Goal: Task Accomplishment & Management: Complete application form

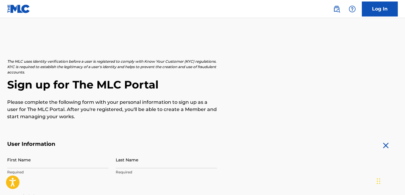
scroll to position [170, 0]
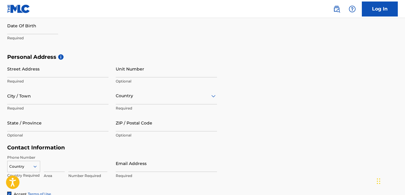
click at [305, 79] on div "Personal Address i Street Address Required Unit Number Optional City / Town Req…" at bounding box center [202, 99] width 390 height 91
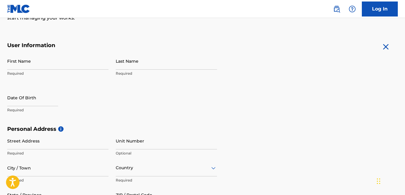
scroll to position [87, 0]
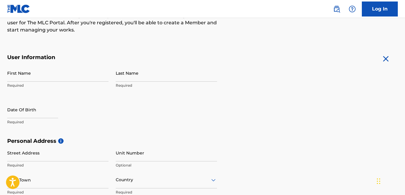
click at [91, 75] on input "First Name" at bounding box center [57, 72] width 101 height 17
type input "[PERSON_NAME]"
click at [142, 75] on input "Last Name" at bounding box center [166, 72] width 101 height 17
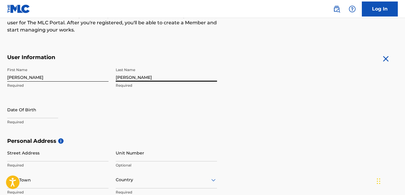
type input "[PERSON_NAME]"
click at [54, 116] on input "text" at bounding box center [32, 109] width 51 height 17
select select "7"
select select "2025"
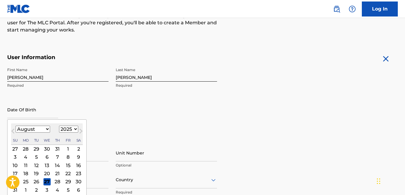
click at [78, 147] on div "2" at bounding box center [78, 148] width 7 height 7
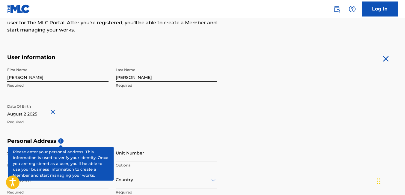
click at [56, 108] on button "Close" at bounding box center [53, 112] width 9 height 18
click at [49, 110] on input "text" at bounding box center [32, 109] width 51 height 17
select select "7"
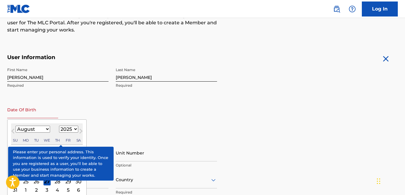
click at [74, 128] on select "1899 1900 1901 1902 1903 1904 1905 1906 1907 1908 1909 1910 1911 1912 1913 1914…" at bounding box center [68, 128] width 19 height 7
select select "1956"
click at [59, 125] on select "1899 1900 1901 1902 1903 1904 1905 1906 1907 1908 1909 1910 1911 1912 1913 1914…" at bounding box center [68, 128] width 19 height 7
click at [46, 129] on select "January February March April May June July August September October November De…" at bounding box center [33, 128] width 34 height 7
select select "0"
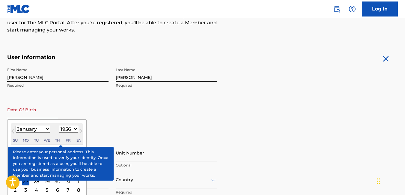
click at [16, 125] on select "January February March April May June July August September October November De…" at bounding box center [33, 128] width 34 height 7
click at [245, 131] on form "User Information First Name [PERSON_NAME] Required Last Name [PERSON_NAME] Requ…" at bounding box center [202, 187] width 390 height 266
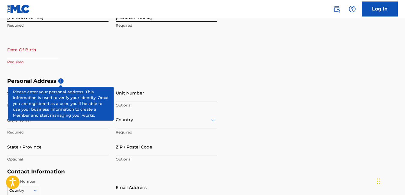
scroll to position [170, 0]
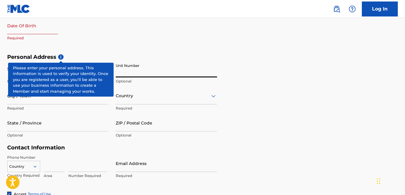
click at [171, 65] on input "Unit Number" at bounding box center [166, 68] width 101 height 17
click at [275, 84] on div "Personal Address i Street Address Required Unit Number Optional City / Town Req…" at bounding box center [202, 99] width 390 height 91
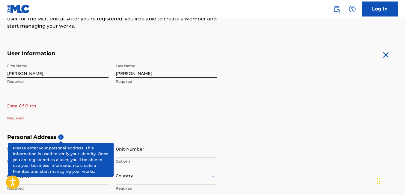
scroll to position [75, 0]
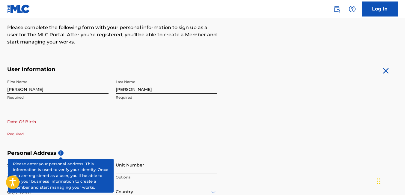
click at [40, 119] on input "text" at bounding box center [32, 121] width 51 height 17
select select "7"
select select "2025"
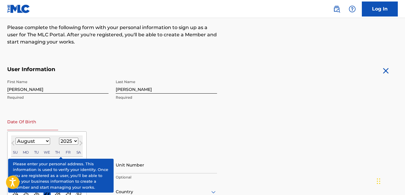
click at [48, 140] on select "January February March April May June July August September October November De…" at bounding box center [33, 140] width 34 height 7
select select "0"
click at [16, 137] on select "January February March April May June July August September October November De…" at bounding box center [33, 140] width 34 height 7
click at [74, 141] on select "1899 1900 1901 1902 1903 1904 1905 1906 1907 1908 1909 1910 1911 1912 1913 1914…" at bounding box center [68, 140] width 19 height 7
select select "1956"
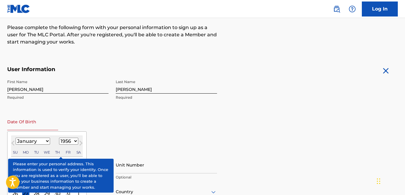
click at [59, 137] on select "1899 1900 1901 1902 1903 1904 1905 1906 1907 1908 1909 1910 1911 1912 1913 1914…" at bounding box center [68, 140] width 19 height 7
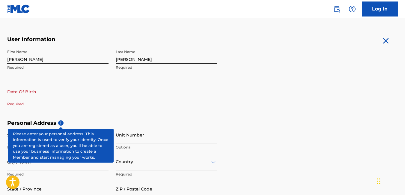
scroll to position [111, 0]
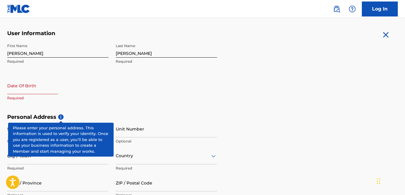
click at [36, 88] on input "text" at bounding box center [32, 85] width 51 height 17
select select "7"
select select "2025"
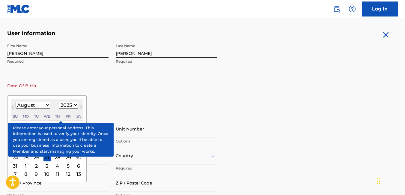
click at [46, 172] on div "10" at bounding box center [46, 173] width 7 height 7
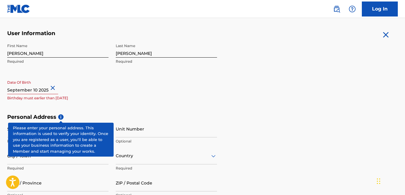
click at [57, 87] on button "Close" at bounding box center [53, 88] width 9 height 18
click at [36, 90] on input "text" at bounding box center [32, 85] width 51 height 17
select select "7"
select select "2025"
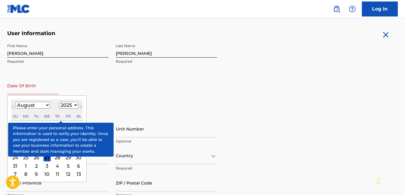
click at [80, 114] on div "Sa" at bounding box center [78, 116] width 7 height 7
click at [80, 106] on span "Next Month" at bounding box center [80, 107] width 0 height 9
select select "9"
click at [15, 166] on div "2" at bounding box center [15, 165] width 7 height 7
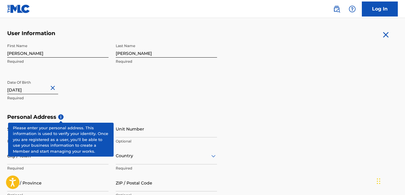
type input "[DATE]"
click at [37, 159] on input "City / Town" at bounding box center [57, 155] width 101 height 17
click at [168, 125] on input "Unit Number" at bounding box center [166, 128] width 101 height 17
click at [61, 117] on span "i" at bounding box center [60, 116] width 5 height 5
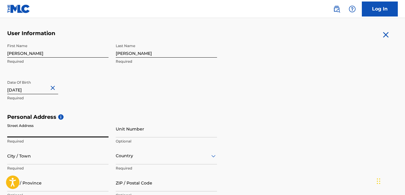
click at [75, 134] on input "Street Address" at bounding box center [57, 128] width 101 height 17
type input "1300 e Crane CT"
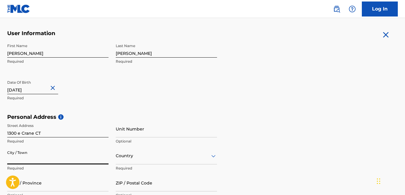
click at [75, 156] on input "City / Town" at bounding box center [57, 155] width 101 height 17
type input "[PERSON_NAME]"
click at [314, 127] on div "Personal Address i Street Address [STREET_ADDRESS] Required Unit Number Optiona…" at bounding box center [202, 158] width 390 height 91
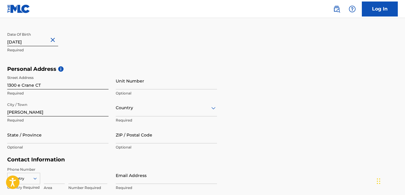
scroll to position [170, 0]
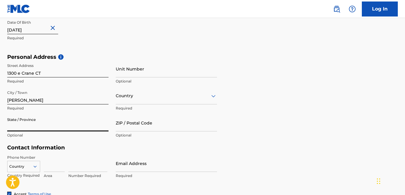
click at [50, 127] on input "State / Province" at bounding box center [57, 122] width 101 height 17
type input "[US_STATE]"
click at [211, 94] on icon at bounding box center [213, 95] width 7 height 7
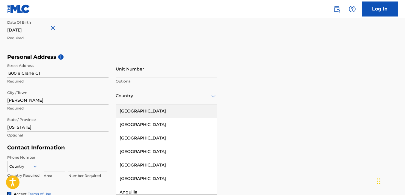
click at [145, 108] on div "[GEOGRAPHIC_DATA]" at bounding box center [166, 110] width 101 height 13
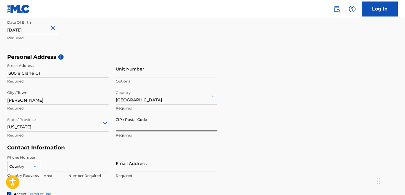
click at [160, 122] on input "ZIP / Postal Code" at bounding box center [166, 122] width 101 height 17
click at [170, 126] on input "ZIP / Postal Code" at bounding box center [166, 122] width 101 height 17
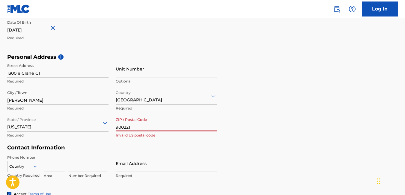
click at [313, 137] on div "Personal Address i Street Address [STREET_ADDRESS] Required Unit Number Optiona…" at bounding box center [202, 99] width 390 height 91
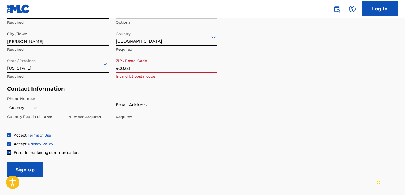
scroll to position [230, 0]
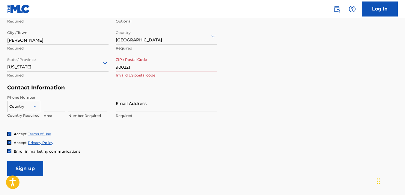
click at [123, 67] on input "900221" at bounding box center [166, 62] width 101 height 17
type input "90221"
click at [34, 108] on div "Country" at bounding box center [23, 105] width 33 height 9
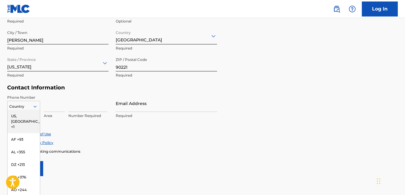
scroll to position [235, 0]
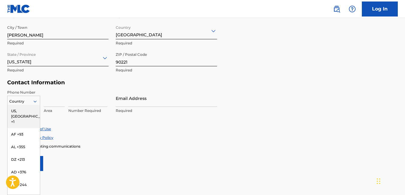
click at [28, 108] on div "US, [GEOGRAPHIC_DATA] +1" at bounding box center [23, 116] width 32 height 23
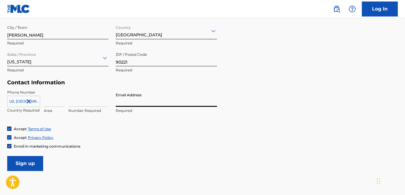
click at [147, 101] on input "Email Address" at bounding box center [166, 98] width 101 height 17
type input "[EMAIL_ADDRESS][DOMAIN_NAME]"
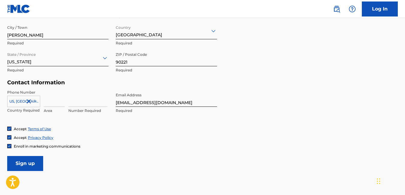
click at [55, 105] on input at bounding box center [54, 98] width 21 height 17
type input "310"
click at [77, 104] on input at bounding box center [87, 98] width 39 height 17
click at [96, 90] on input "7762712" at bounding box center [87, 98] width 39 height 17
click at [93, 102] on input "776" at bounding box center [87, 98] width 39 height 17
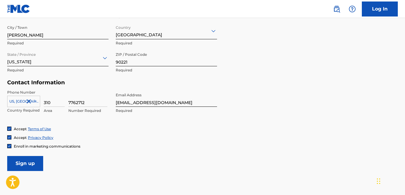
type input "7762712"
click at [320, 43] on div "Personal Address i Street Address [STREET_ADDRESS] Required Unit Number Optiona…" at bounding box center [202, 34] width 390 height 91
click at [270, 105] on form "User Information First Name [PERSON_NAME] Required Last Name [PERSON_NAME] Requ…" at bounding box center [202, 38] width 390 height 266
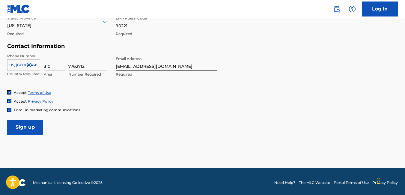
scroll to position [274, 0]
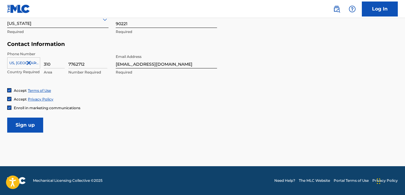
click at [190, 119] on form "User Information First Name [PERSON_NAME] Required Last Name [PERSON_NAME] Requ…" at bounding box center [202, 0] width 390 height 266
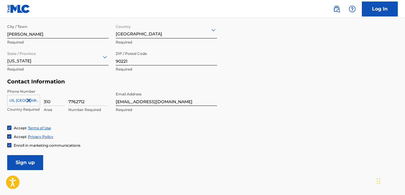
scroll to position [238, 0]
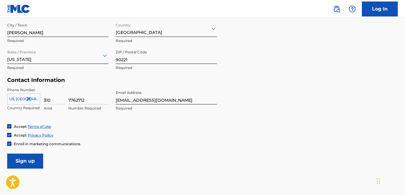
click at [22, 157] on input "Sign up" at bounding box center [25, 160] width 36 height 15
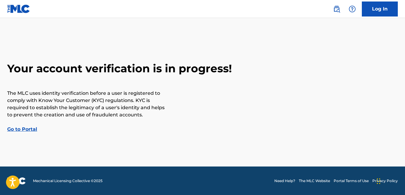
click at [33, 129] on link "Go to Portal" at bounding box center [22, 129] width 30 height 6
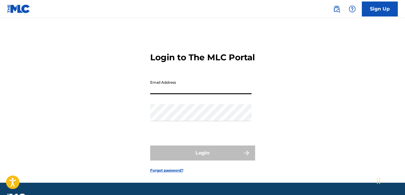
click at [193, 94] on input "Email Address" at bounding box center [200, 85] width 101 height 17
type input "[EMAIL_ADDRESS][DOMAIN_NAME]"
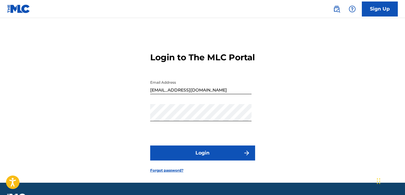
click at [191, 160] on button "Login" at bounding box center [202, 152] width 105 height 15
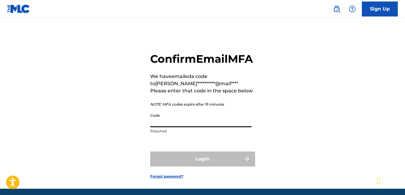
click at [189, 127] on input "Code" at bounding box center [200, 118] width 101 height 17
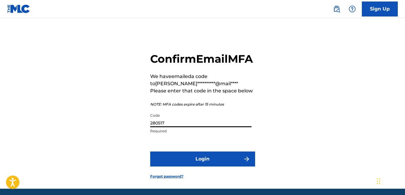
type input "280517"
click at [206, 166] on button "Login" at bounding box center [202, 158] width 105 height 15
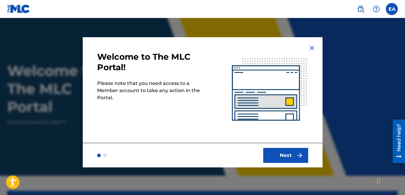
click at [293, 154] on button "Next" at bounding box center [285, 155] width 45 height 15
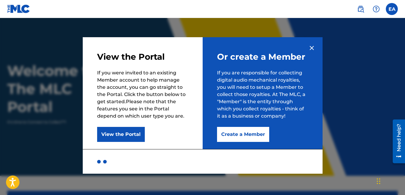
click at [258, 131] on button "Create a Member" at bounding box center [243, 134] width 52 height 15
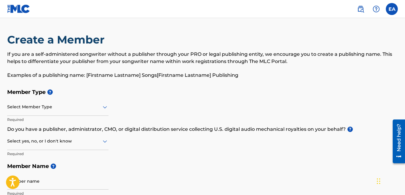
click at [102, 104] on icon at bounding box center [104, 106] width 7 height 7
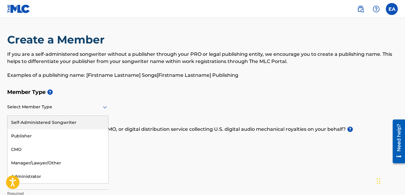
click at [69, 122] on div "Self-Administered Songwriter" at bounding box center [57, 122] width 101 height 13
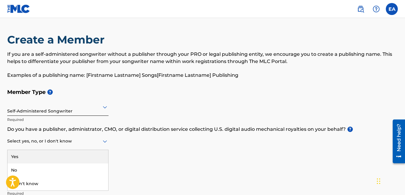
click at [106, 139] on icon at bounding box center [104, 140] width 7 height 7
click at [48, 155] on div "Yes" at bounding box center [57, 156] width 101 height 13
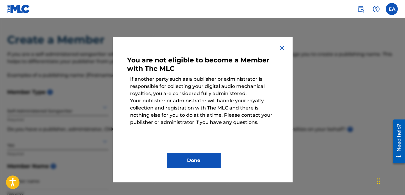
click at [281, 46] on img at bounding box center [281, 47] width 7 height 7
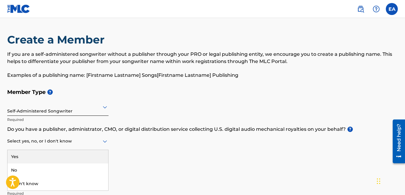
click at [106, 141] on icon at bounding box center [105, 141] width 4 height 2
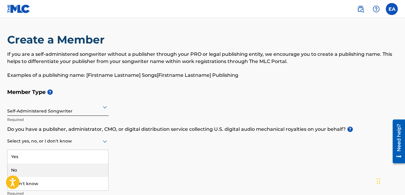
click at [16, 170] on div "No" at bounding box center [57, 169] width 101 height 13
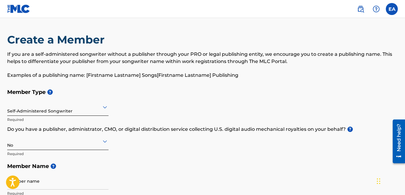
scroll to position [170, 0]
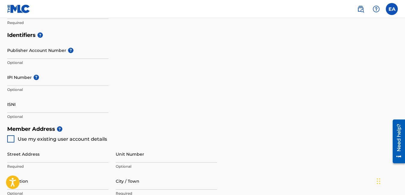
click at [11, 140] on div at bounding box center [10, 138] width 7 height 7
type input "1300 e Crane CT"
type input "[PERSON_NAME]"
type input "90221"
type input "310"
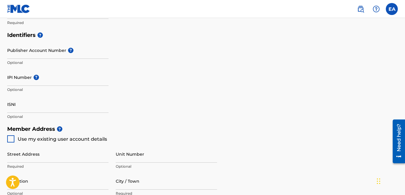
type input "7762712"
type input "[EMAIL_ADDRESS][DOMAIN_NAME]"
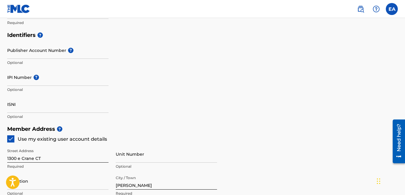
scroll to position [0, 0]
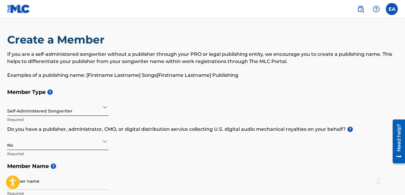
click at [252, 154] on div "Member Type ? Self-Administered Songwriter Required Do you have a publisher, ad…" at bounding box center [202, 142] width 390 height 113
click at [157, 169] on h5 "Member Name ?" at bounding box center [202, 166] width 390 height 13
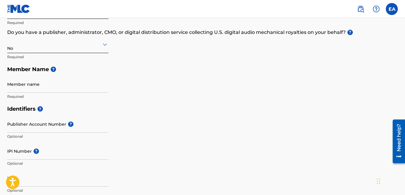
scroll to position [108, 0]
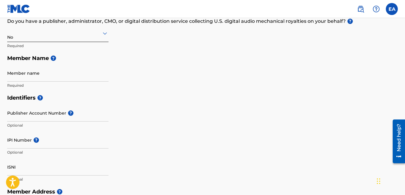
click at [63, 74] on input "Member name" at bounding box center [57, 72] width 101 height 17
type input "[PERSON_NAME]"
click at [137, 97] on h5 "Identifiers ?" at bounding box center [202, 97] width 390 height 13
click at [193, 86] on div "Member Type ? Self-Administered Songwriter Required Do you have a publisher, ad…" at bounding box center [202, 34] width 390 height 113
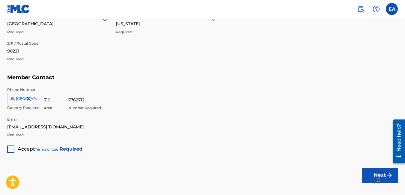
scroll to position [390, 0]
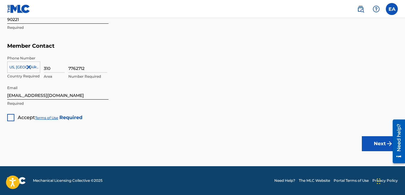
click at [13, 118] on div at bounding box center [10, 117] width 7 height 7
click at [373, 141] on button "Next" at bounding box center [379, 143] width 36 height 15
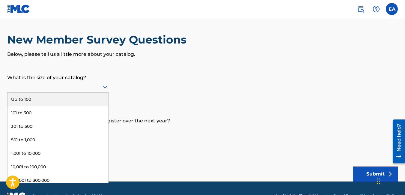
click at [106, 87] on icon at bounding box center [105, 87] width 4 height 2
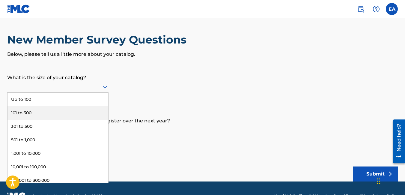
click at [30, 111] on div "101 to 300" at bounding box center [57, 112] width 101 height 13
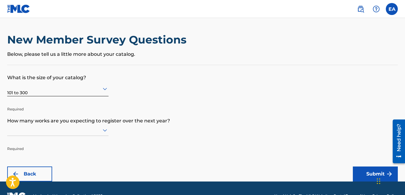
scroll to position [15, 0]
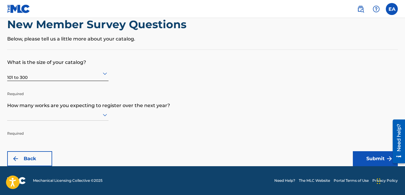
click at [105, 120] on div at bounding box center [57, 114] width 101 height 11
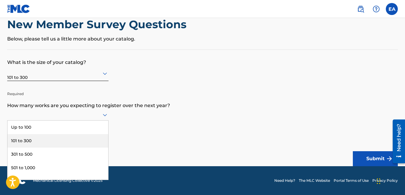
click at [30, 137] on div "101 to 300" at bounding box center [57, 140] width 101 height 13
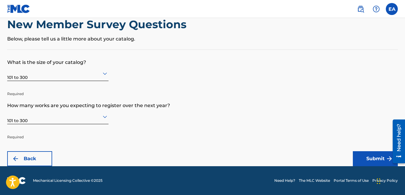
click at [376, 158] on button "Submit" at bounding box center [374, 158] width 45 height 15
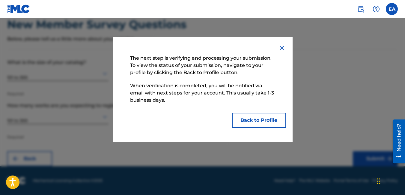
click at [245, 116] on button "Back to Profile" at bounding box center [259, 120] width 54 height 15
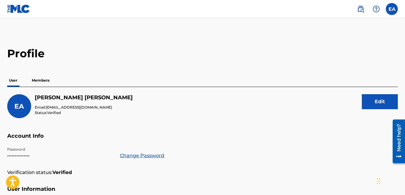
click at [248, 116] on div "EA [PERSON_NAME] Email: [EMAIL_ADDRESS][DOMAIN_NAME] Status: Verified Edit" at bounding box center [202, 113] width 390 height 38
click at [390, 11] on label at bounding box center [391, 9] width 12 height 12
click at [391, 9] on input "EA [PERSON_NAME] [EMAIL_ADDRESS][DOMAIN_NAME] Notification Preferences Profile …" at bounding box center [391, 9] width 0 height 0
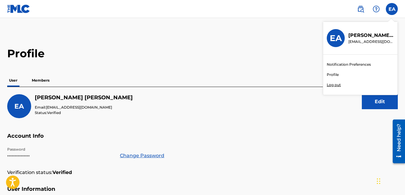
click at [334, 73] on link "Profile" at bounding box center [332, 74] width 12 height 5
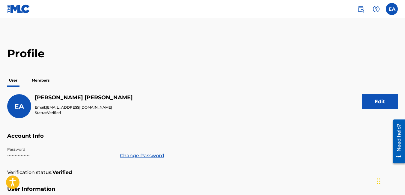
click at [392, 9] on label at bounding box center [391, 9] width 12 height 12
click at [391, 9] on input "EA [PERSON_NAME] [EMAIL_ADDRESS][DOMAIN_NAME] Notification Preferences Profile …" at bounding box center [391, 9] width 0 height 0
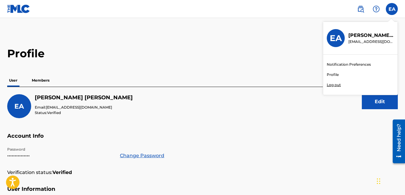
click at [335, 83] on p "Log out" at bounding box center [333, 84] width 14 height 5
click at [391, 9] on input "EA [PERSON_NAME] [EMAIL_ADDRESS][DOMAIN_NAME] Notification Preferences Profile …" at bounding box center [391, 9] width 0 height 0
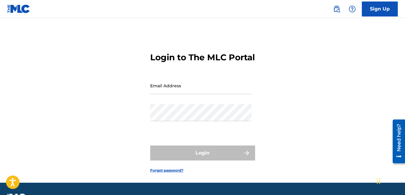
type input "[EMAIL_ADDRESS][DOMAIN_NAME]"
